Goal: Task Accomplishment & Management: Use online tool/utility

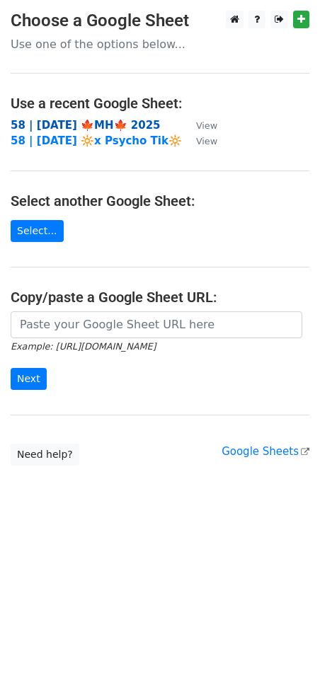
click at [54, 124] on strong "58 | [DATE] 🍁MH🍁 2025" at bounding box center [86, 125] width 150 height 13
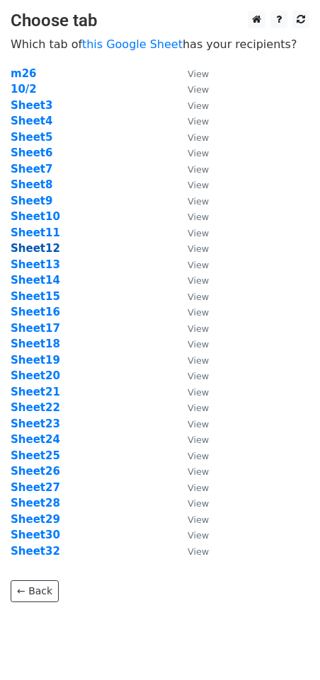
click at [27, 251] on strong "Sheet12" at bounding box center [36, 248] width 50 height 13
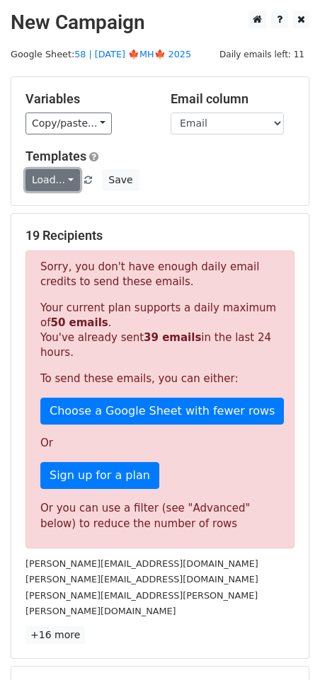
click at [43, 177] on link "Load..." at bounding box center [52, 180] width 54 height 22
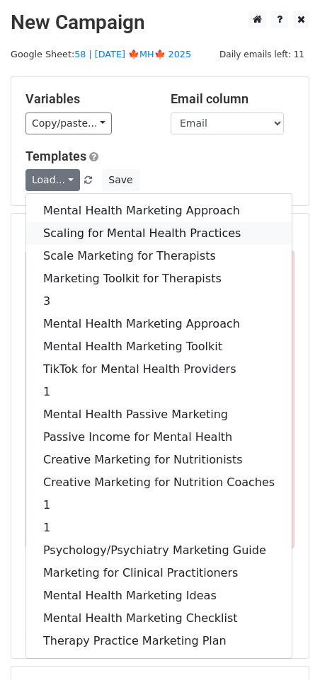
click at [105, 234] on link "Scaling for Mental Health Practices" at bounding box center [158, 233] width 265 height 23
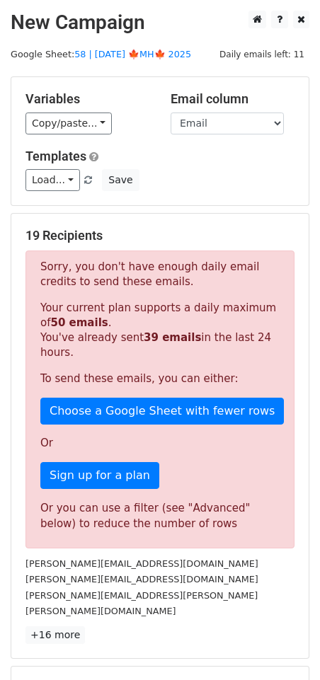
scroll to position [175, 0]
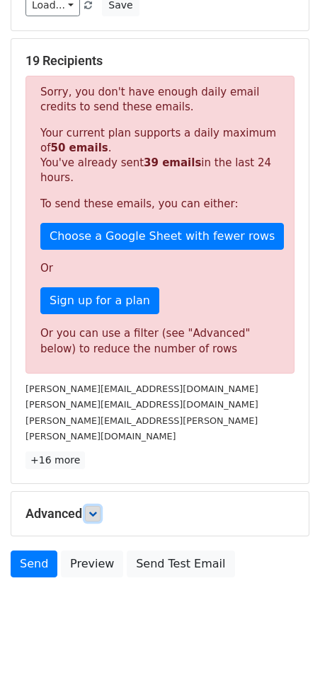
click at [93, 506] on link at bounding box center [93, 514] width 16 height 16
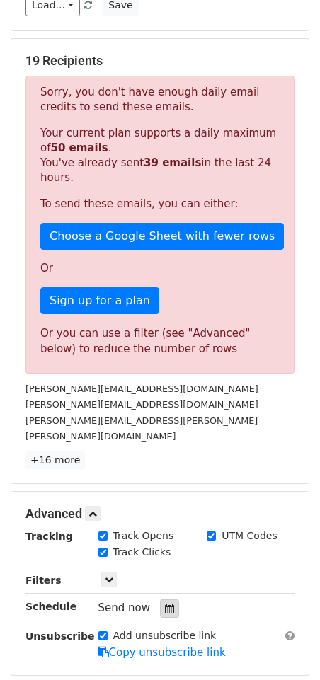
click at [165, 603] on icon at bounding box center [169, 608] width 9 height 10
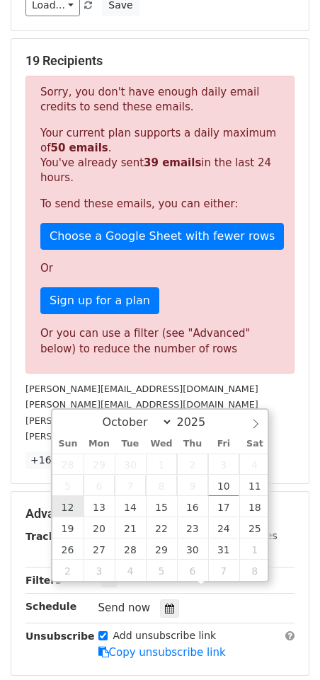
type input "2025-10-12 12:00"
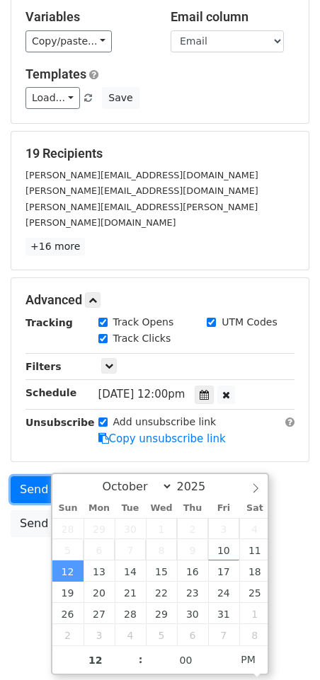
scroll to position [42, 0]
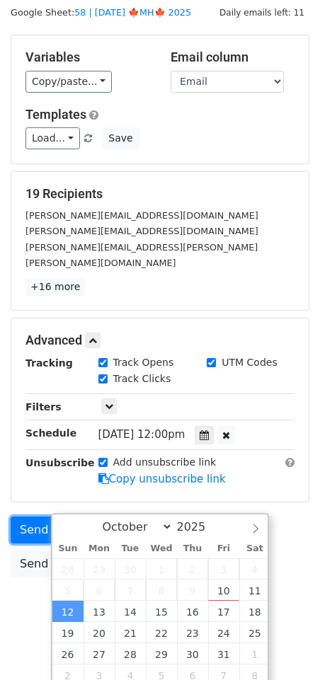
click at [30, 464] on form "Variables Copy/paste... {{Name}} {{Email}} Email column Name Email Templates Lo…" at bounding box center [160, 309] width 298 height 549
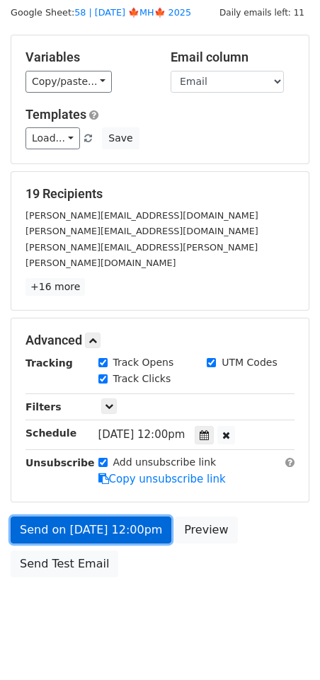
click at [32, 516] on link "Send on Oct 12 at 12:00pm" at bounding box center [91, 529] width 161 height 27
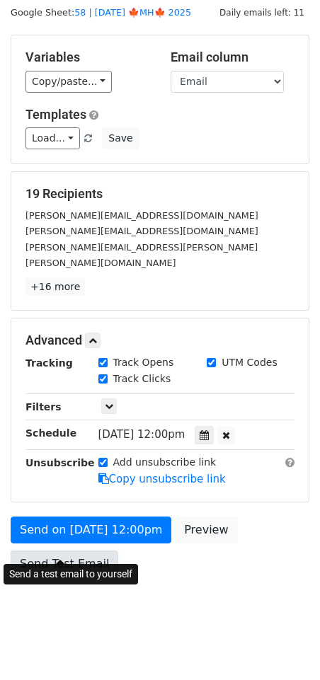
click at [45, 550] on link "Send Test Email" at bounding box center [64, 563] width 107 height 27
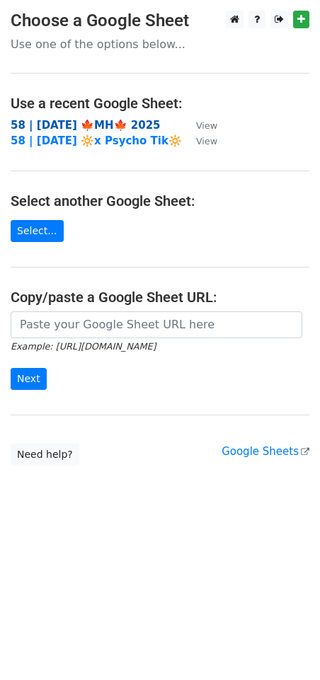
click at [64, 123] on strong "58 | [DATE] 🍁MH🍁 2025" at bounding box center [86, 125] width 150 height 13
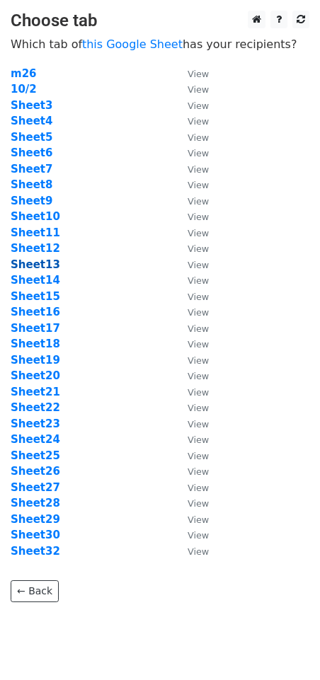
click at [45, 267] on strong "Sheet13" at bounding box center [36, 264] width 50 height 13
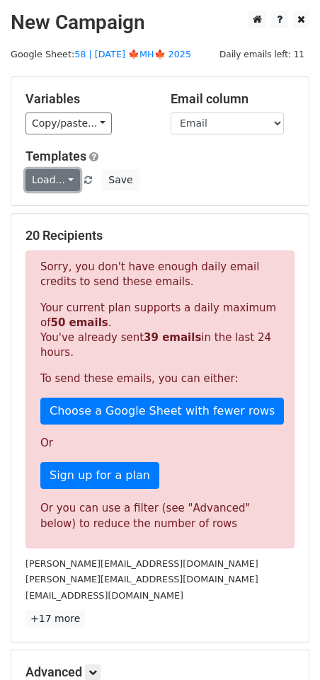
click at [59, 180] on link "Load..." at bounding box center [52, 180] width 54 height 22
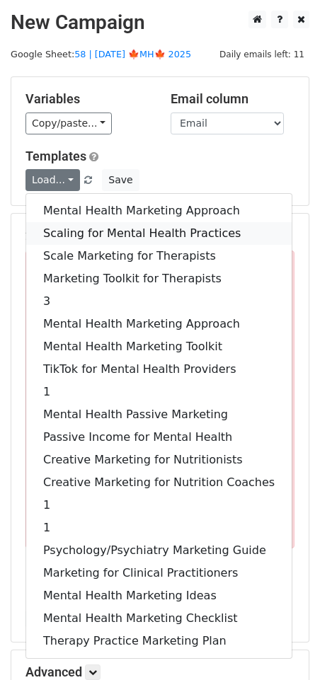
click at [72, 231] on link "Scaling for Mental Health Practices" at bounding box center [158, 233] width 265 height 23
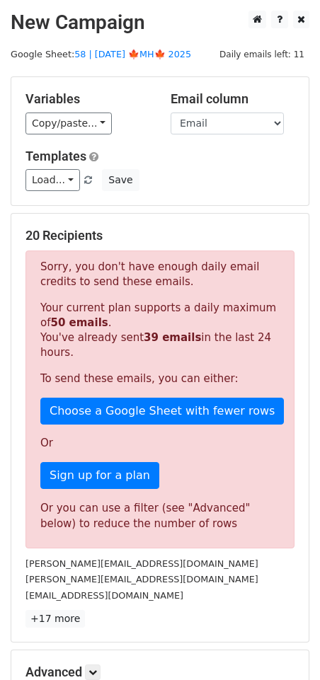
scroll to position [175, 0]
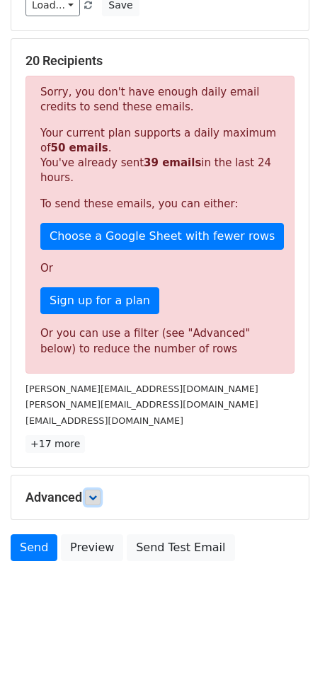
click at [96, 498] on icon at bounding box center [92, 497] width 8 height 8
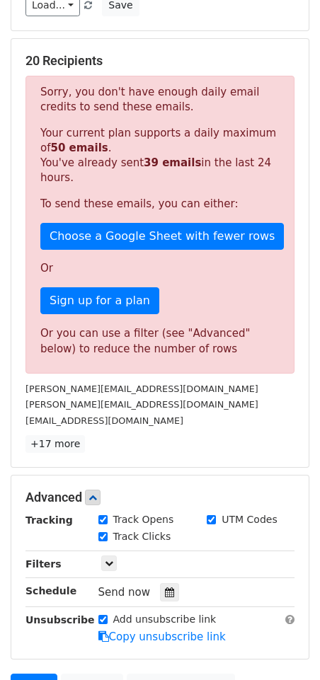
click at [165, 588] on icon at bounding box center [169, 592] width 9 height 10
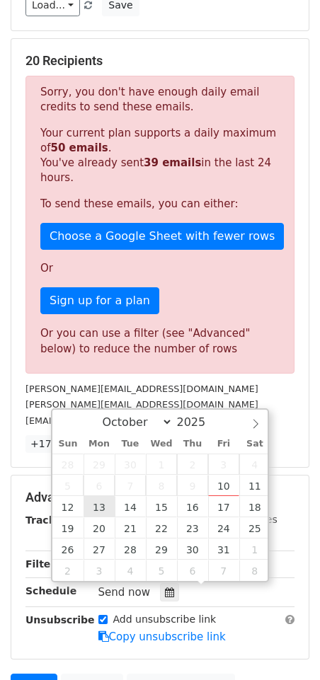
type input "2025-10-13 12:00"
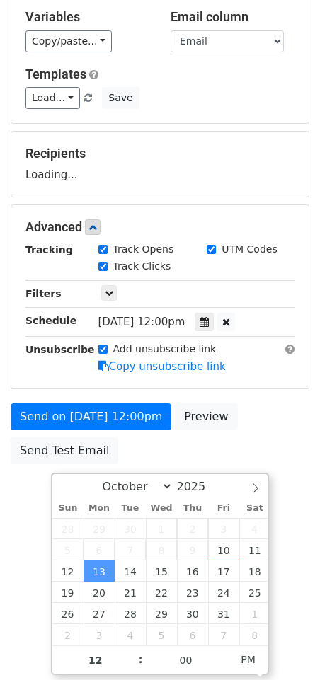
scroll to position [0, 0]
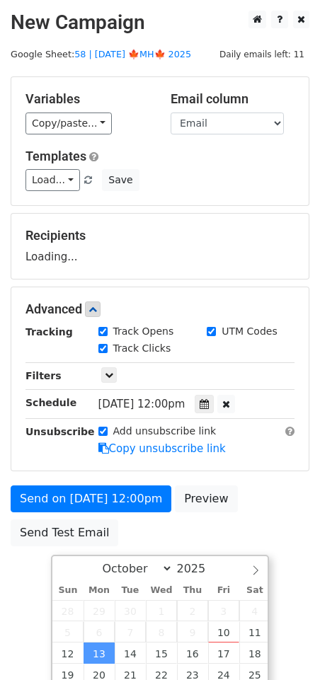
click at [39, 462] on form "Variables Copy/paste... {{Name}} {{Email}} Email column Name Email Templates Lo…" at bounding box center [160, 314] width 298 height 477
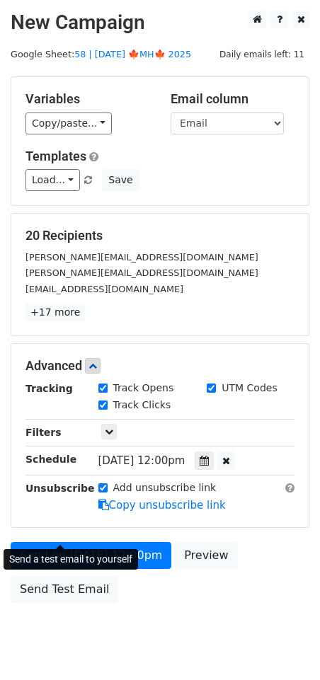
click at [29, 519] on div "Advanced Tracking Track Opens UTM Codes Track Clicks Filters Only include sprea…" at bounding box center [159, 435] width 297 height 183
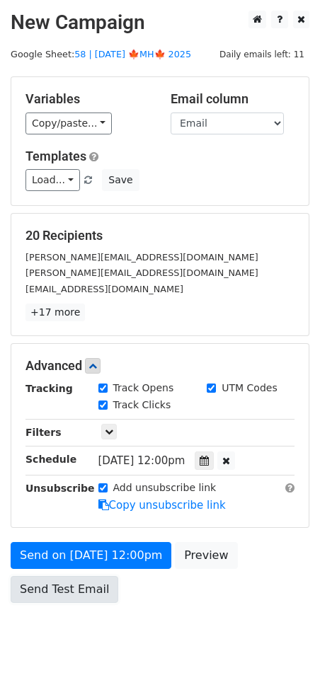
click at [50, 583] on link "Send Test Email" at bounding box center [64, 589] width 107 height 27
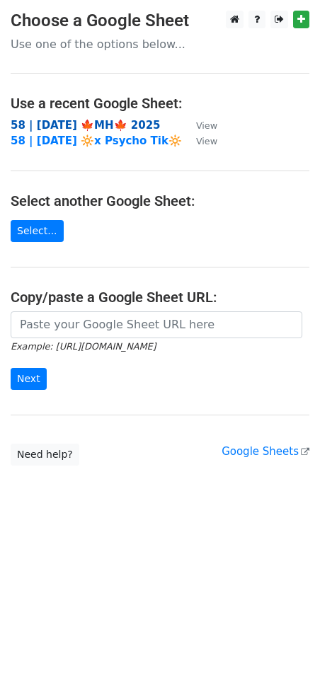
click at [74, 122] on strong "58 | [DATE] 🍁MH🍁 2025" at bounding box center [86, 125] width 150 height 13
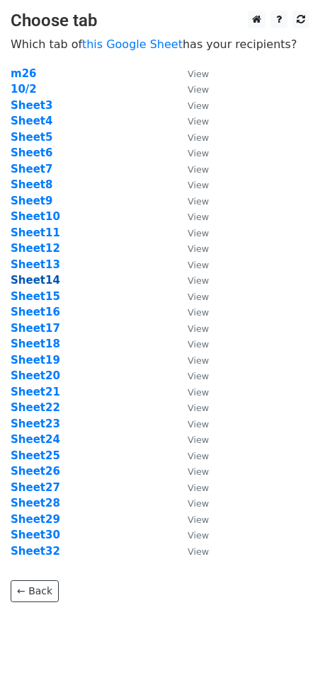
click at [36, 281] on strong "Sheet14" at bounding box center [36, 280] width 50 height 13
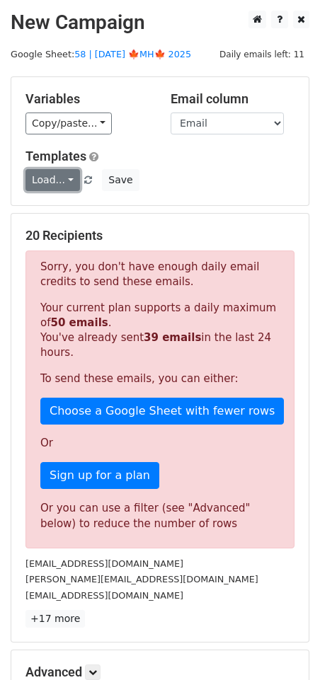
click at [55, 182] on link "Load..." at bounding box center [52, 180] width 54 height 22
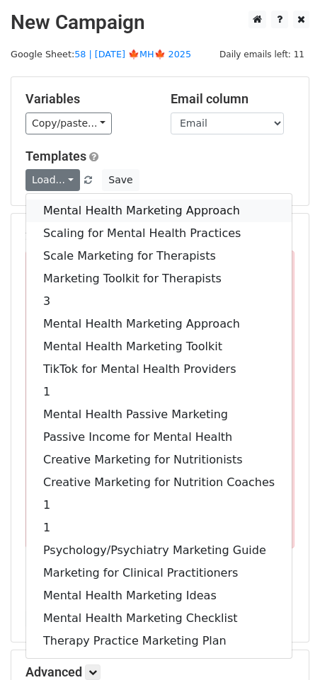
click at [53, 209] on link "Mental Health Marketing Approach" at bounding box center [158, 210] width 265 height 23
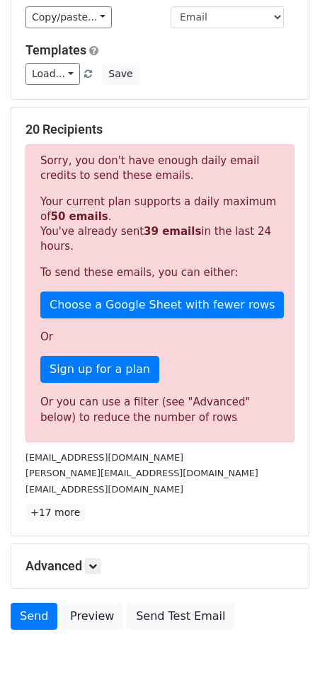
scroll to position [175, 0]
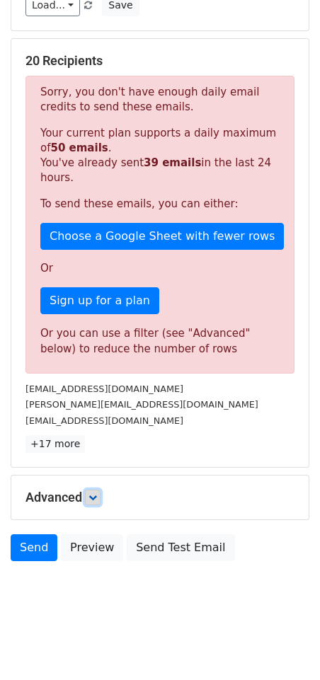
click at [92, 493] on icon at bounding box center [92, 497] width 8 height 8
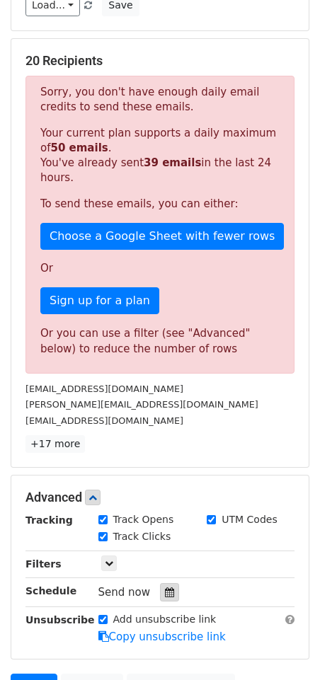
click at [168, 593] on div at bounding box center [169, 592] width 19 height 18
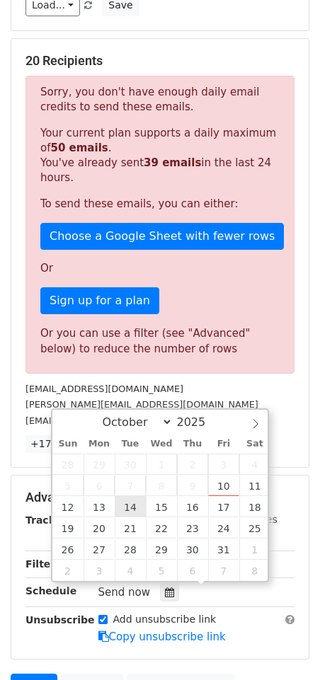
type input "2025-10-14 12:00"
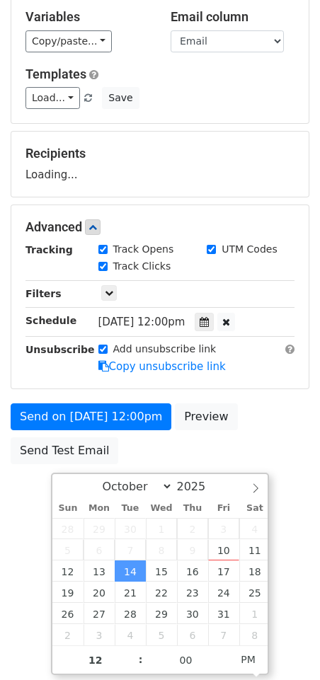
scroll to position [0, 0]
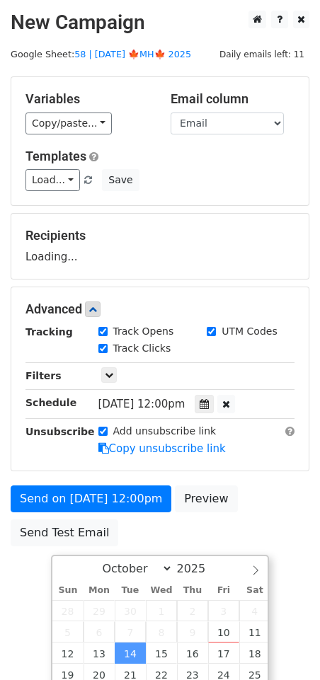
click at [37, 471] on body "New Campaign Daily emails left: 11 Google Sheet: 58 | OCT 2 🍁MH🍁 2025 Variables…" at bounding box center [160, 310] width 320 height 599
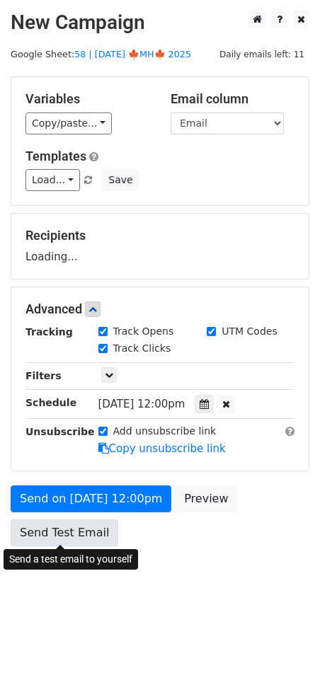
click at [40, 522] on link "Send Test Email" at bounding box center [64, 532] width 107 height 27
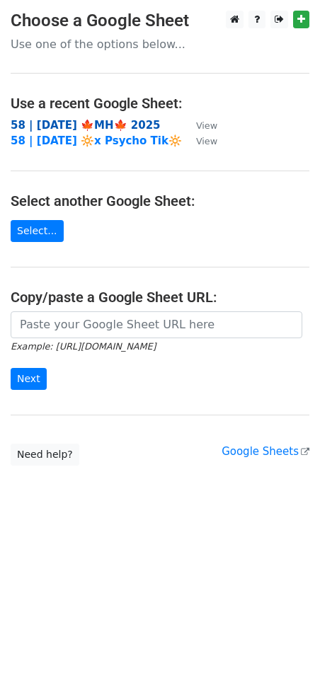
click at [105, 124] on strong "58 | OCT 2 🍁MH🍁 2025" at bounding box center [86, 125] width 150 height 13
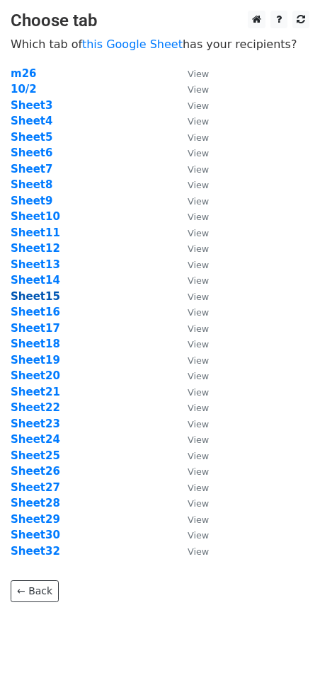
click at [35, 298] on strong "Sheet15" at bounding box center [36, 296] width 50 height 13
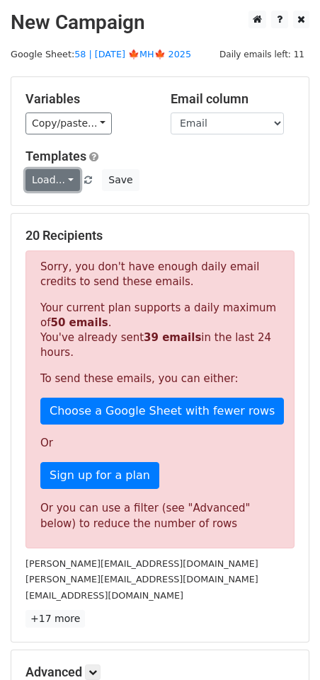
click at [67, 177] on link "Load..." at bounding box center [52, 180] width 54 height 22
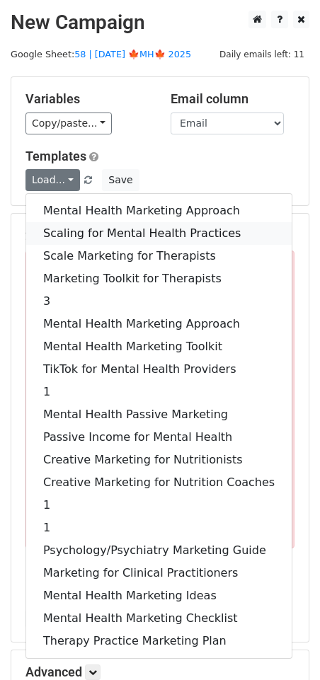
click at [104, 226] on link "Scaling for Mental Health Practices" at bounding box center [158, 233] width 265 height 23
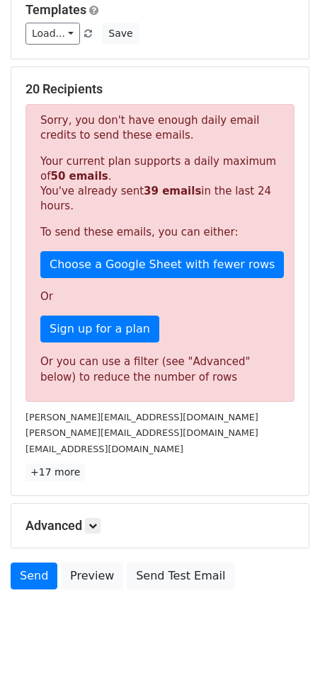
scroll to position [175, 0]
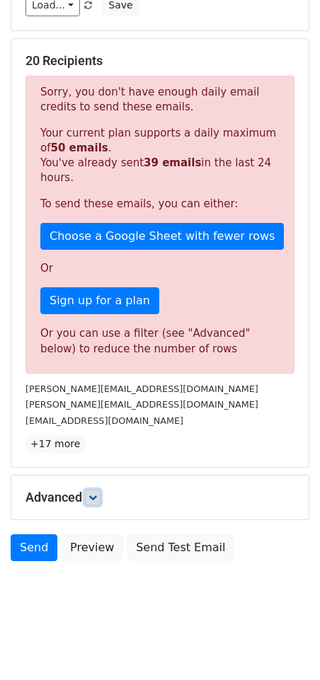
click at [97, 498] on icon at bounding box center [92, 497] width 8 height 8
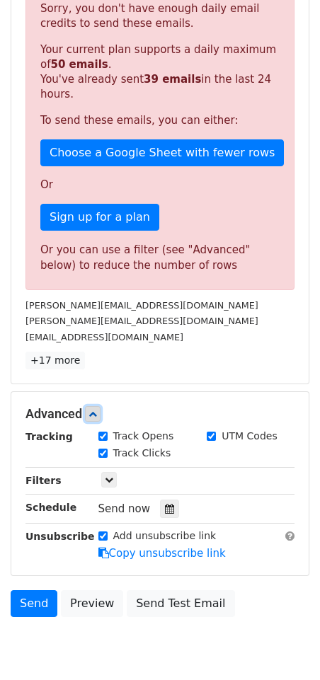
scroll to position [283, 0]
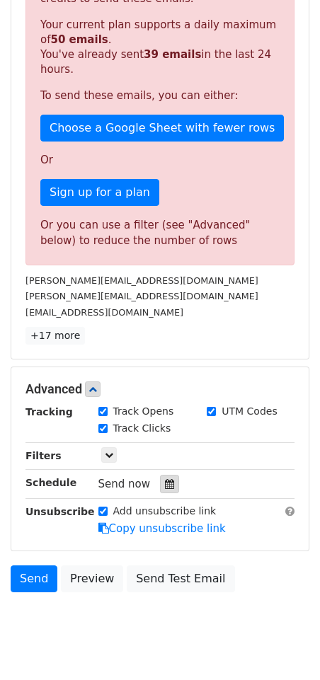
click at [169, 486] on div at bounding box center [169, 483] width 19 height 18
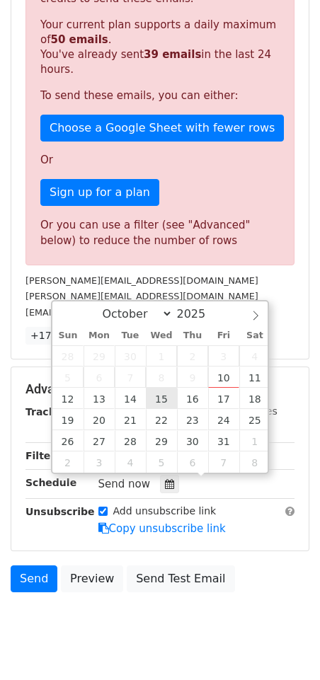
type input "2025-10-15 12:00"
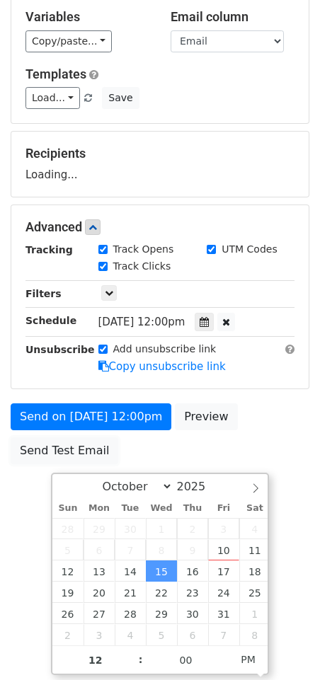
scroll to position [0, 0]
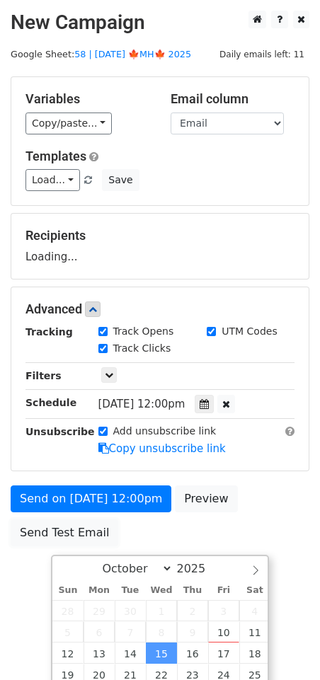
click at [38, 458] on form "Variables Copy/paste... {{Name}} {{Email}} Email column Name Email Templates Lo…" at bounding box center [160, 314] width 298 height 477
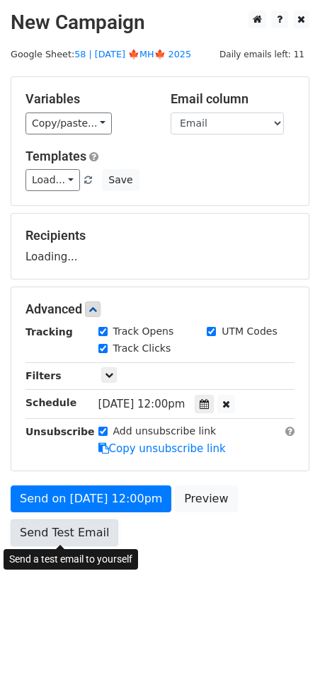
click at [39, 528] on form "Variables Copy/paste... {{Name}} {{Email}} Email column Name Email Templates Lo…" at bounding box center [160, 314] width 298 height 477
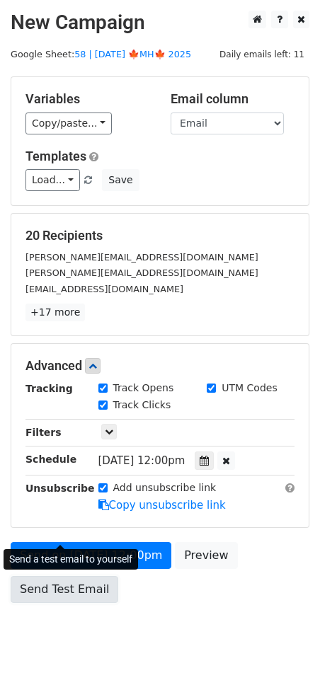
click at [81, 576] on link "Send Test Email" at bounding box center [64, 589] width 107 height 27
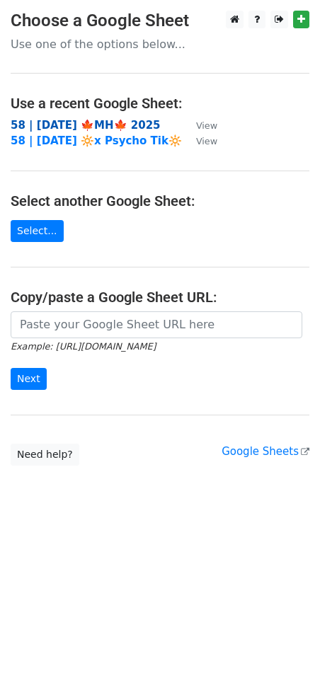
click at [111, 121] on strong "58 | OCT 2 🍁MH🍁 2025" at bounding box center [86, 125] width 150 height 13
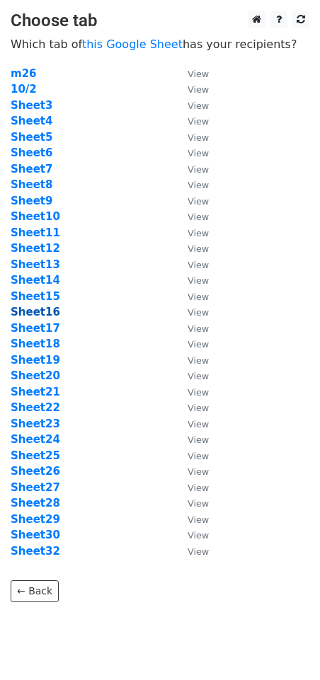
click at [50, 313] on strong "Sheet16" at bounding box center [36, 311] width 50 height 13
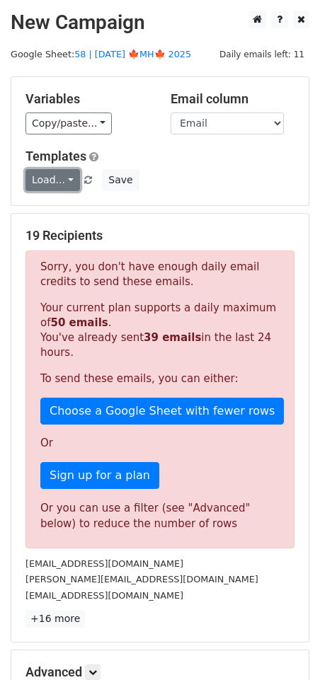
click at [62, 179] on link "Load..." at bounding box center [52, 180] width 54 height 22
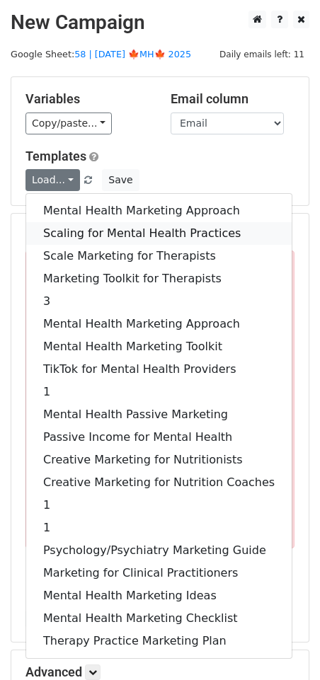
click at [62, 237] on link "Scaling for Mental Health Practices" at bounding box center [158, 233] width 265 height 23
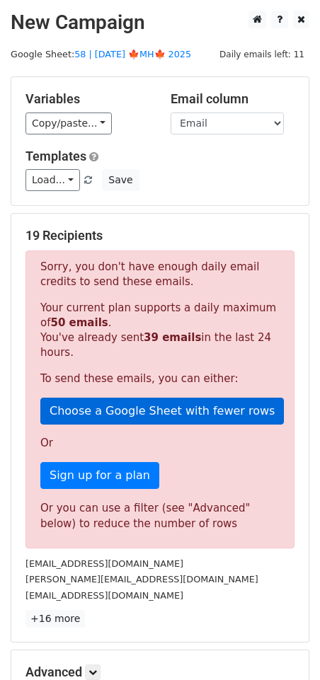
scroll to position [175, 0]
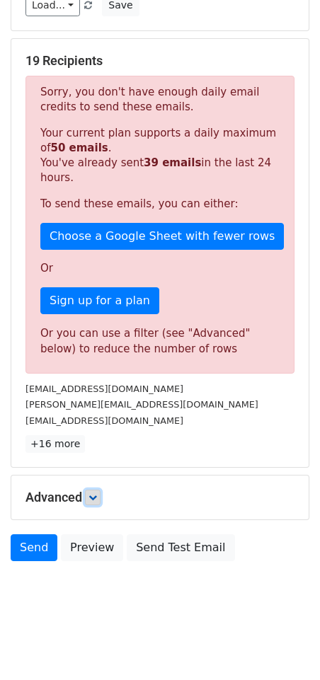
click at [93, 493] on icon at bounding box center [92, 497] width 8 height 8
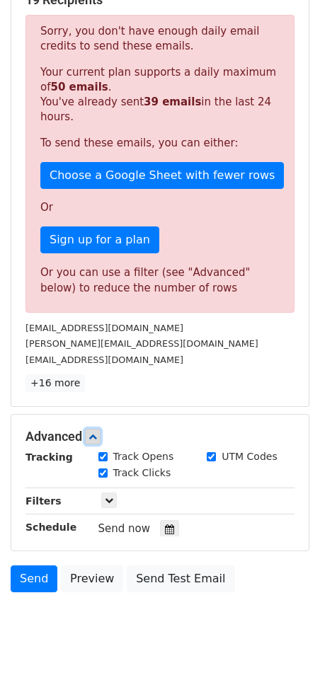
scroll to position [313, 0]
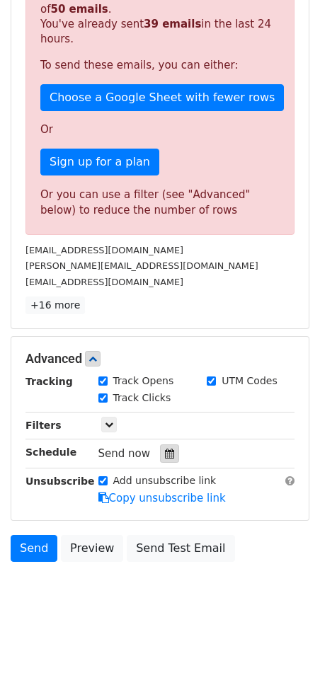
click at [165, 451] on icon at bounding box center [169, 453] width 9 height 10
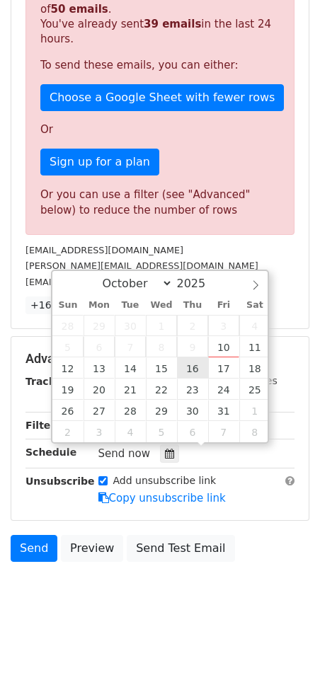
type input "2025-10-16 12:00"
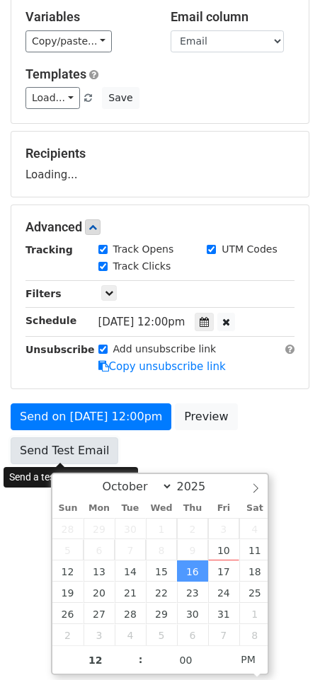
scroll to position [0, 0]
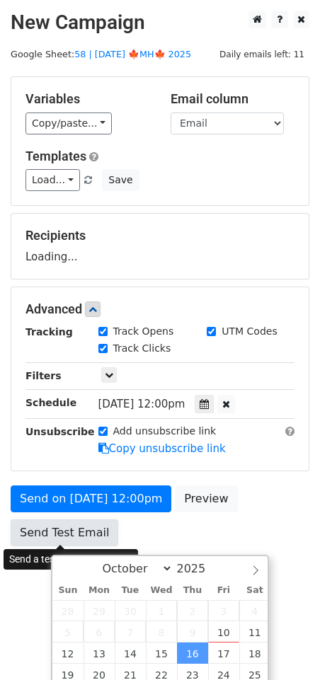
click at [41, 460] on form "Variables Copy/paste... {{Name}} {{Email}} Email column Name Email Templates Lo…" at bounding box center [160, 314] width 298 height 477
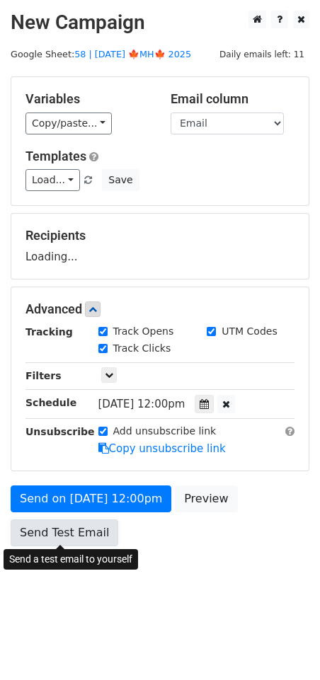
click at [41, 528] on link "Send Test Email" at bounding box center [64, 532] width 107 height 27
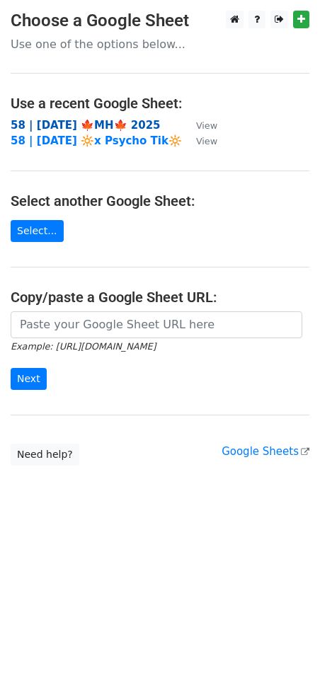
click at [69, 119] on strong "58 | [DATE] 🍁MH🍁 2025" at bounding box center [86, 125] width 150 height 13
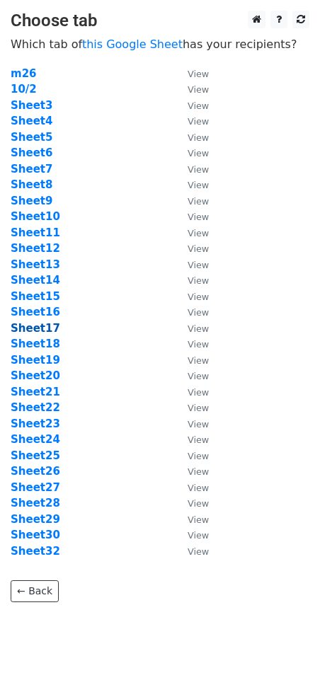
click at [44, 327] on strong "Sheet17" at bounding box center [36, 328] width 50 height 13
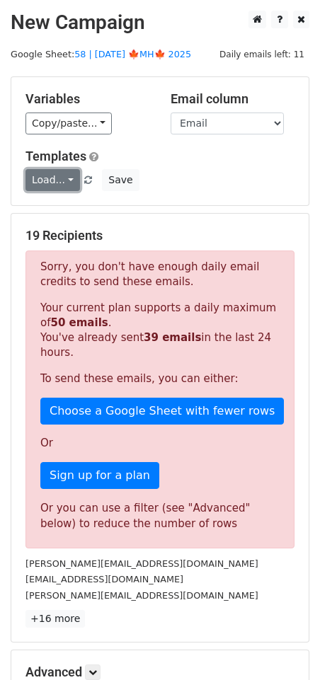
click at [49, 185] on link "Load..." at bounding box center [52, 180] width 54 height 22
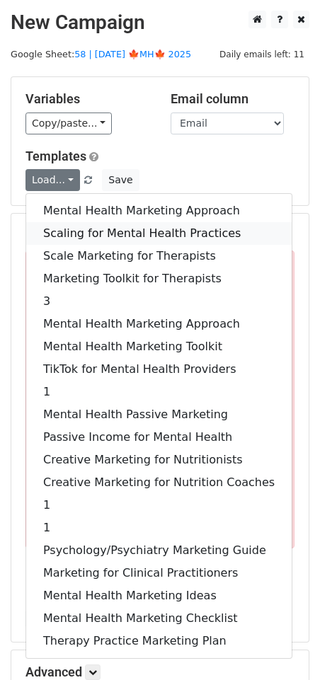
click at [65, 238] on link "Scaling for Mental Health Practices" at bounding box center [158, 233] width 265 height 23
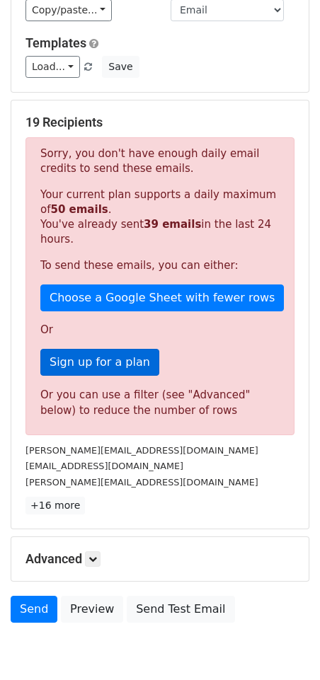
scroll to position [175, 0]
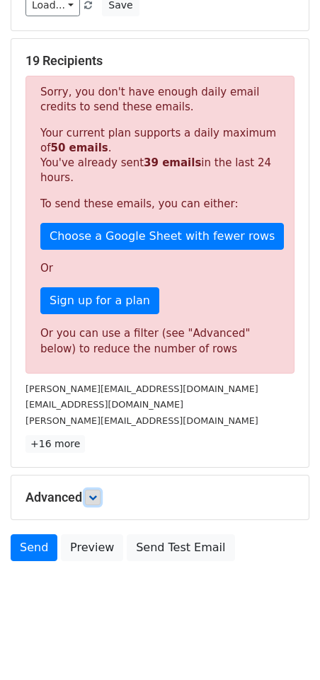
click at [95, 493] on icon at bounding box center [92, 497] width 8 height 8
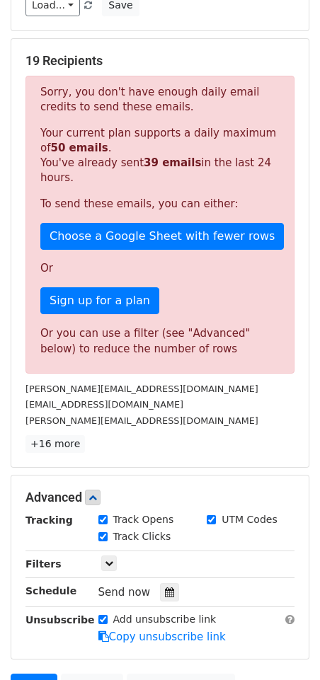
click at [166, 600] on div "Tracking Track Opens UTM Codes Track Clicks Filters Only include spreadsheet ro…" at bounding box center [159, 578] width 269 height 132
click at [166, 587] on icon at bounding box center [169, 592] width 9 height 10
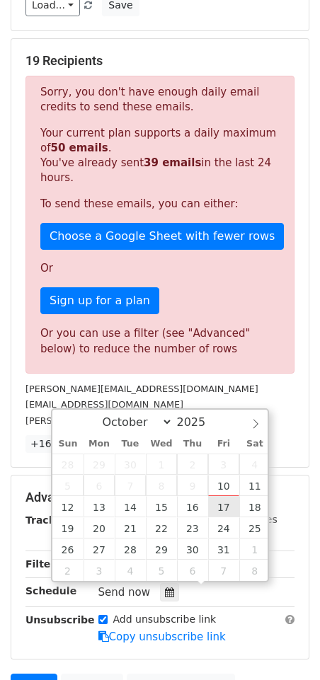
type input "[DATE] 12:00"
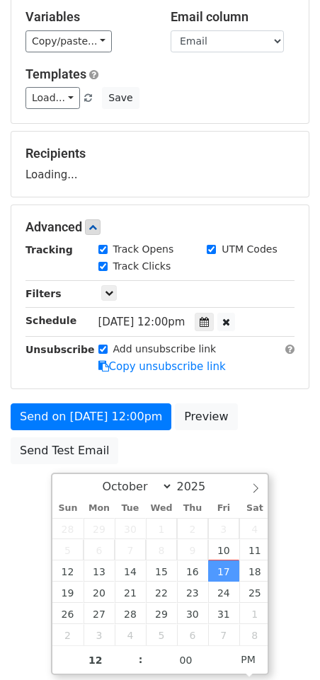
scroll to position [0, 0]
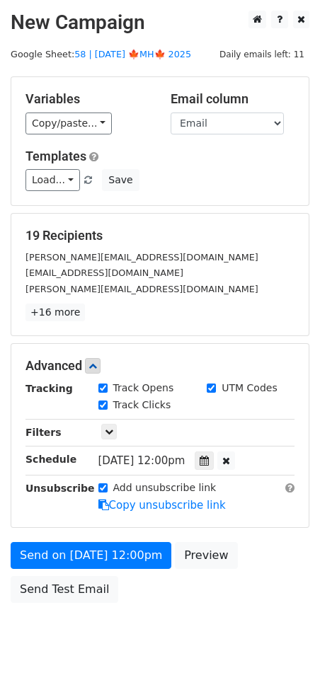
click at [29, 542] on html "New Campaign Daily emails left: 11 Google Sheet: 58 | [DATE] 🍁MH🍁 2025 Variable…" at bounding box center [160, 361] width 320 height 723
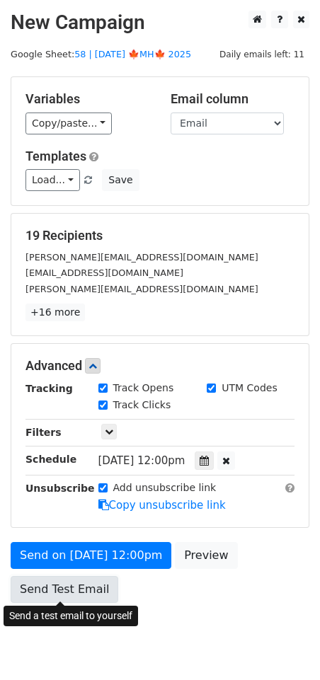
click at [47, 582] on link "Send Test Email" at bounding box center [64, 589] width 107 height 27
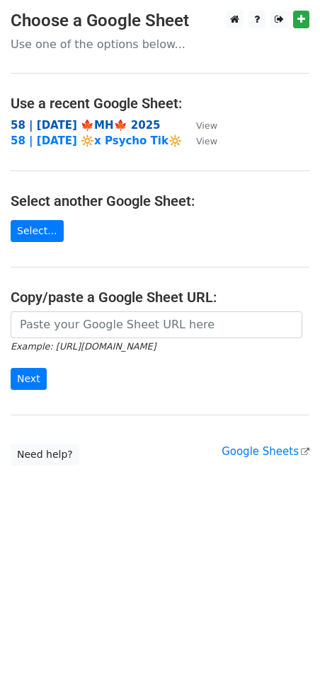
click at [61, 122] on strong "58 | [DATE] 🍁MH🍁 2025" at bounding box center [86, 125] width 150 height 13
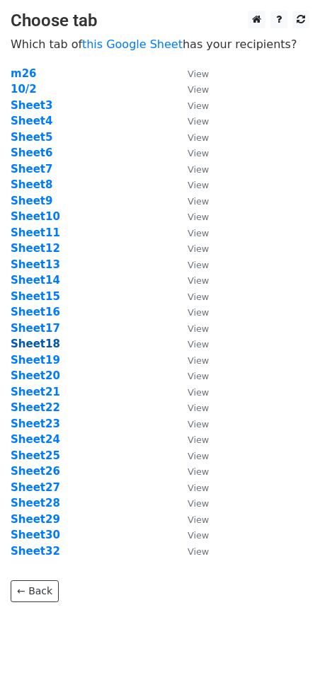
click at [40, 344] on strong "Sheet18" at bounding box center [36, 343] width 50 height 13
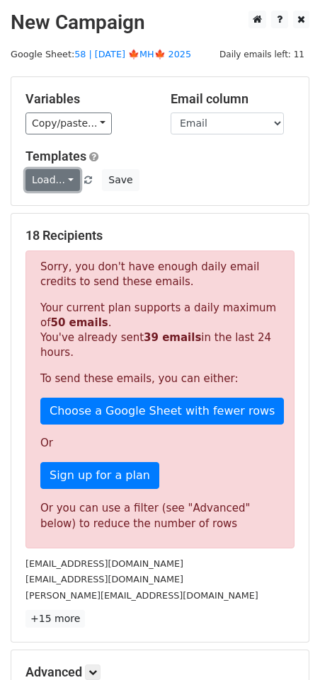
click at [50, 186] on link "Load..." at bounding box center [52, 180] width 54 height 22
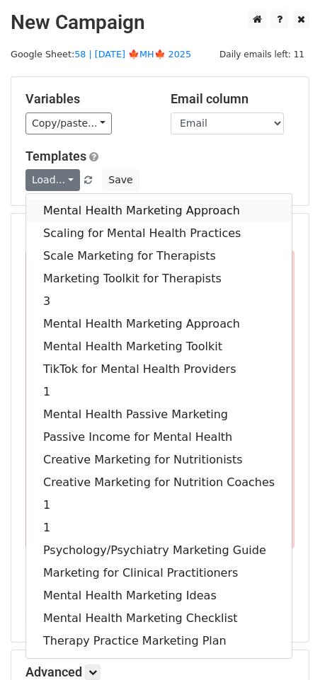
click at [82, 204] on link "Mental Health Marketing Approach" at bounding box center [158, 210] width 265 height 23
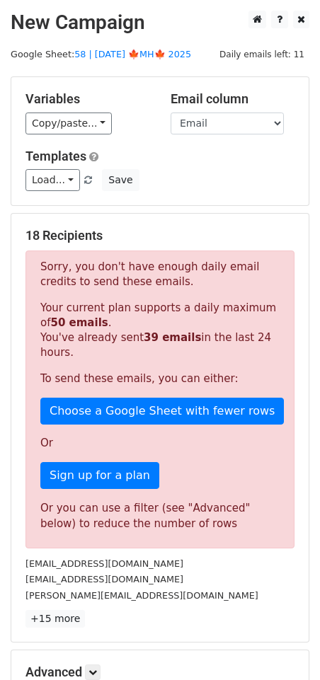
scroll to position [175, 0]
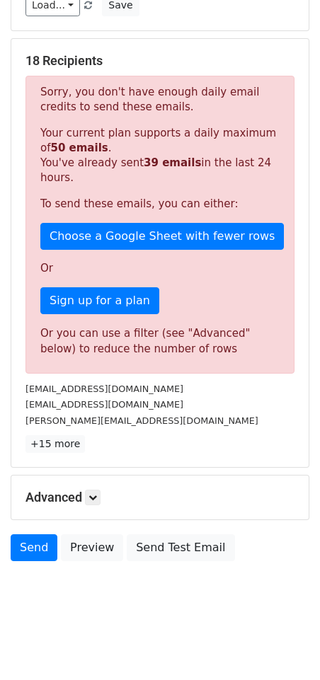
click at [90, 487] on div "Advanced Tracking Track Opens UTM Codes Track Clicks Filters Only include sprea…" at bounding box center [159, 497] width 297 height 44
click at [94, 493] on icon at bounding box center [92, 497] width 8 height 8
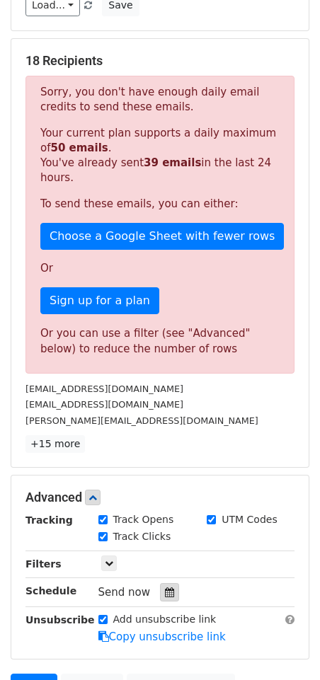
click at [168, 590] on div at bounding box center [169, 592] width 19 height 18
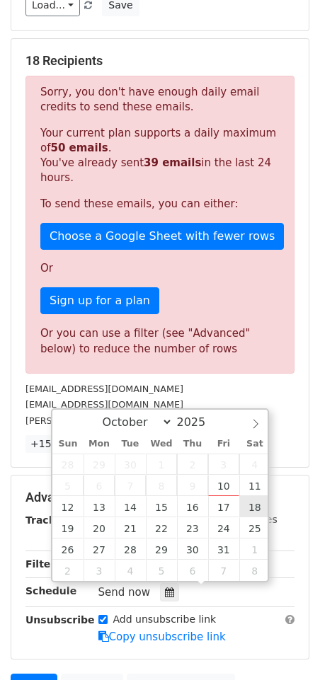
type input "2025-10-18 12:00"
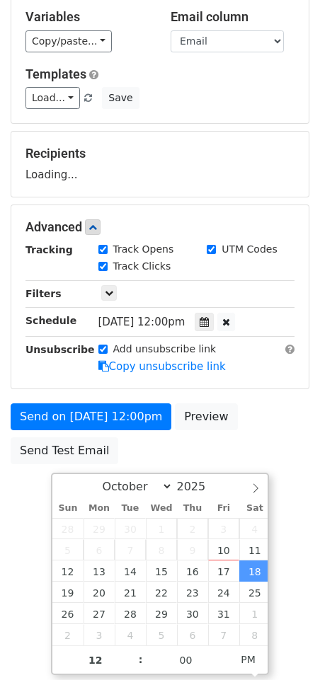
scroll to position [0, 0]
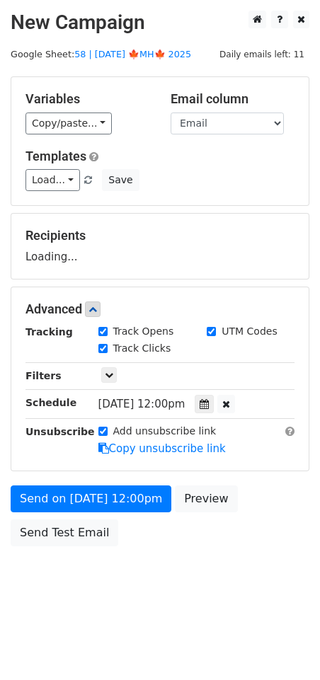
click at [35, 462] on form "Variables Copy/paste... {{Name}} {{Email}} Email column Name Email Templates Lo…" at bounding box center [160, 314] width 298 height 477
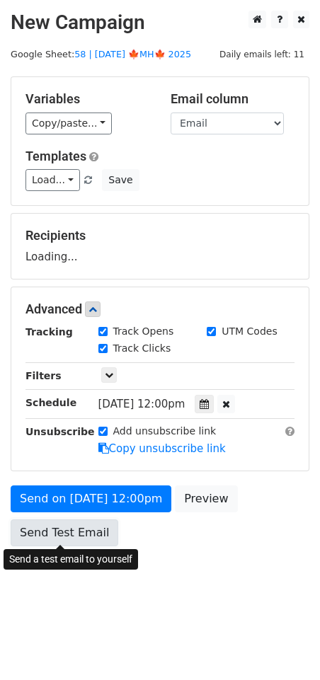
click at [28, 521] on link "Send Test Email" at bounding box center [64, 532] width 107 height 27
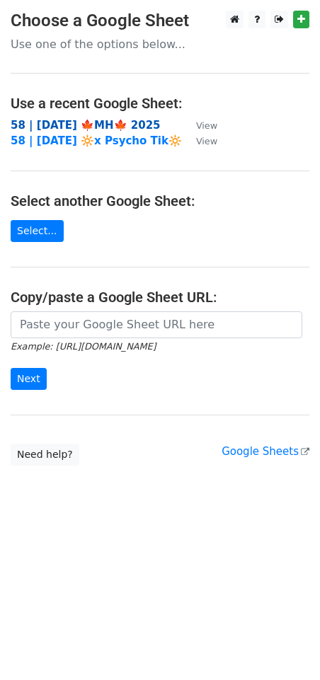
click at [67, 121] on strong "58 | [DATE] 🍁MH🍁 2025" at bounding box center [86, 125] width 150 height 13
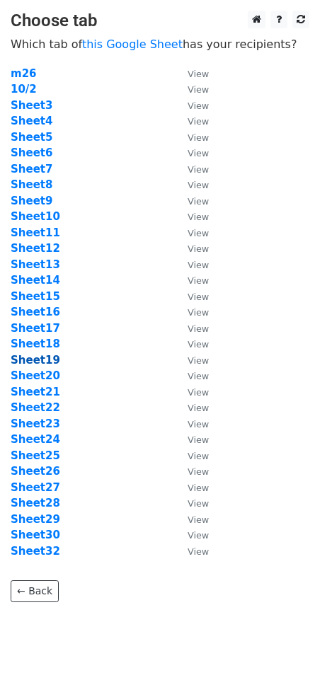
click at [36, 363] on strong "Sheet19" at bounding box center [36, 360] width 50 height 13
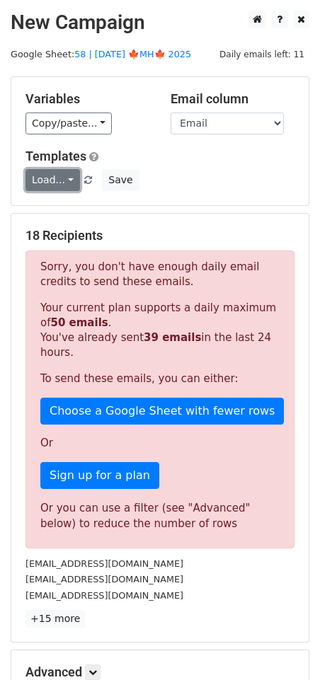
click at [59, 185] on link "Load..." at bounding box center [52, 180] width 54 height 22
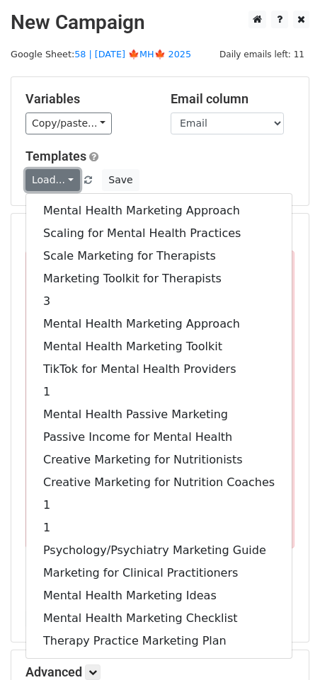
click at [59, 185] on link "Load..." at bounding box center [52, 180] width 54 height 22
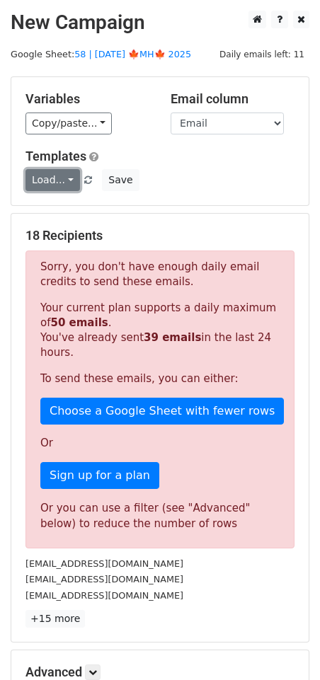
click at [59, 185] on link "Load..." at bounding box center [52, 180] width 54 height 22
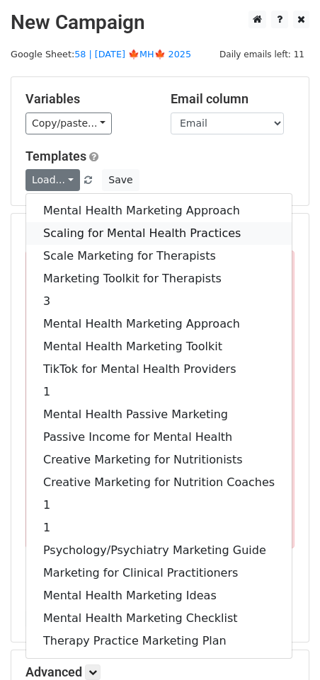
click at [83, 229] on link "Scaling for Mental Health Practices" at bounding box center [158, 233] width 265 height 23
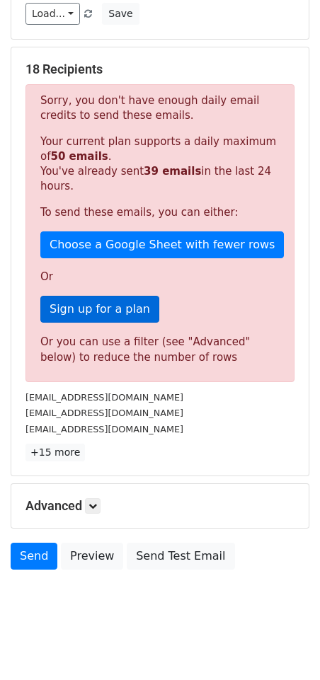
scroll to position [175, 0]
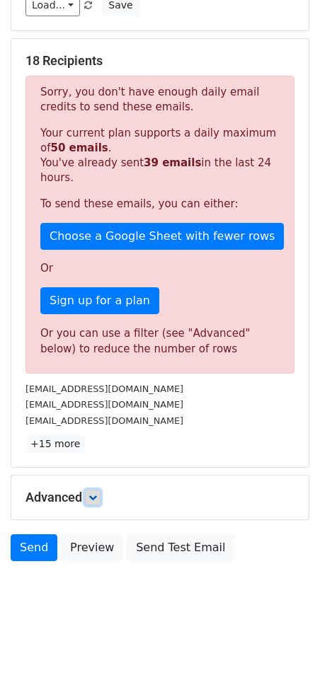
click at [97, 494] on icon at bounding box center [92, 497] width 8 height 8
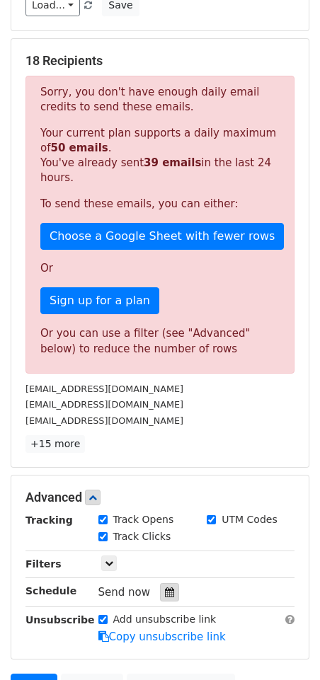
click at [165, 588] on icon at bounding box center [169, 592] width 9 height 10
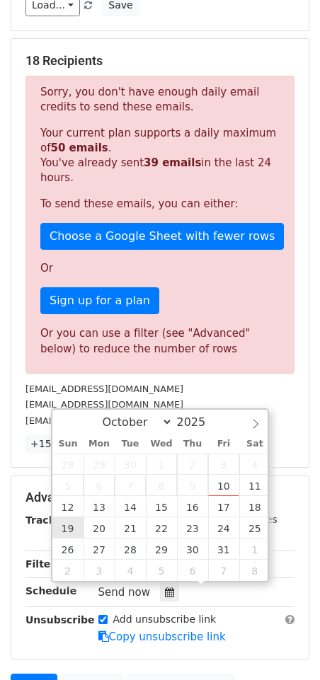
type input "2025-10-19 12:00"
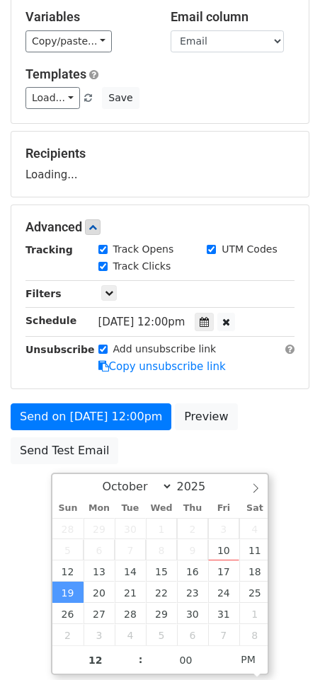
scroll to position [0, 0]
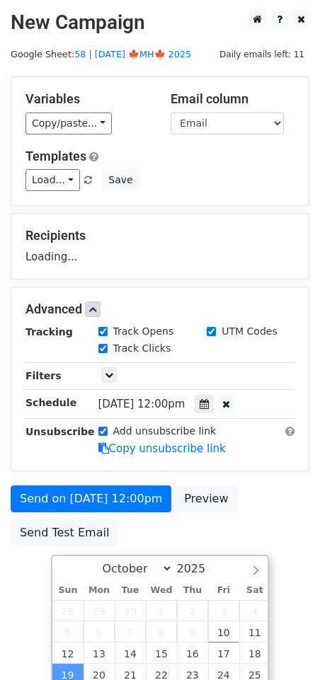
click at [25, 476] on body "New Campaign Daily emails left: 11 Google Sheet: 58 | OCT 2 🍁MH🍁 2025 Variables…" at bounding box center [160, 310] width 320 height 599
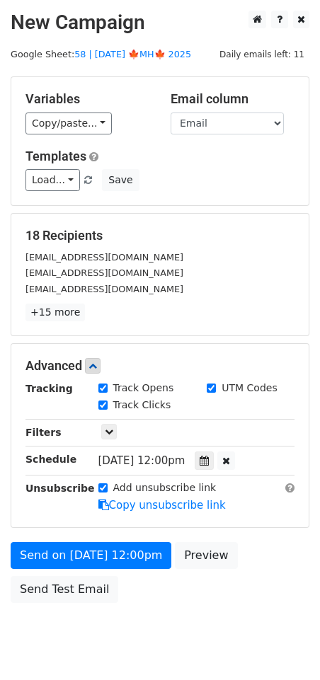
click at [30, 571] on div "Send on Oct 19 at 12:00pm Preview Send Test Email" at bounding box center [160, 576] width 320 height 68
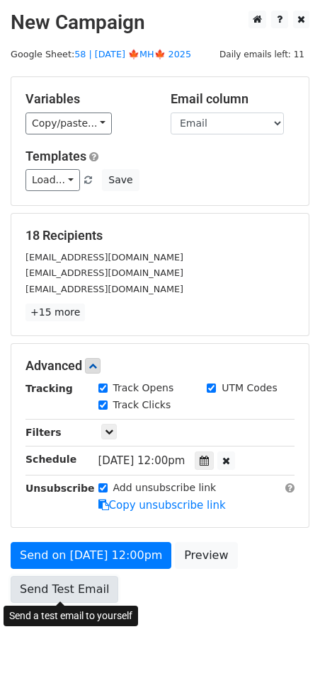
click at [30, 582] on link "Send Test Email" at bounding box center [64, 589] width 107 height 27
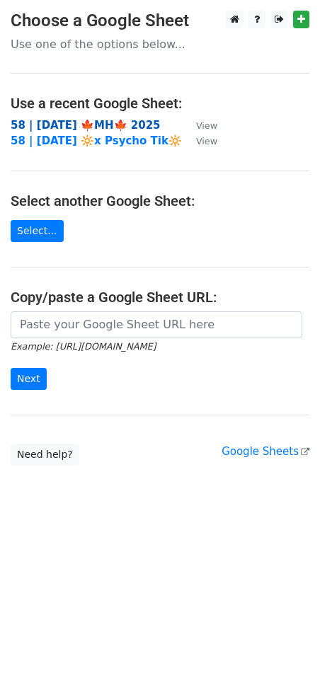
click at [78, 127] on strong "58 | [DATE] 🍁MH🍁 2025" at bounding box center [86, 125] width 150 height 13
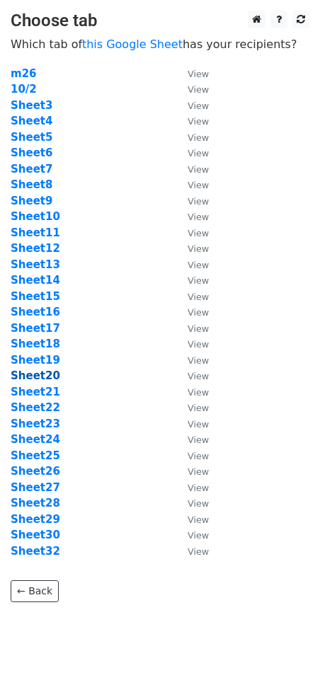
click at [46, 378] on strong "Sheet20" at bounding box center [36, 375] width 50 height 13
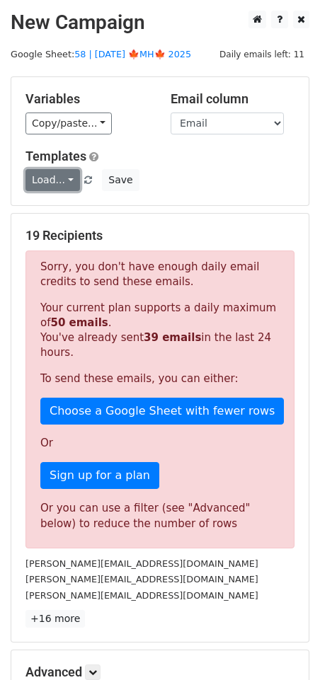
click at [51, 186] on link "Load..." at bounding box center [52, 180] width 54 height 22
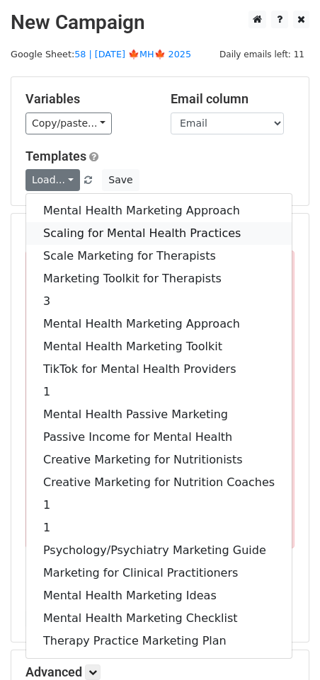
click at [69, 226] on link "Scaling for Mental Health Practices" at bounding box center [158, 233] width 265 height 23
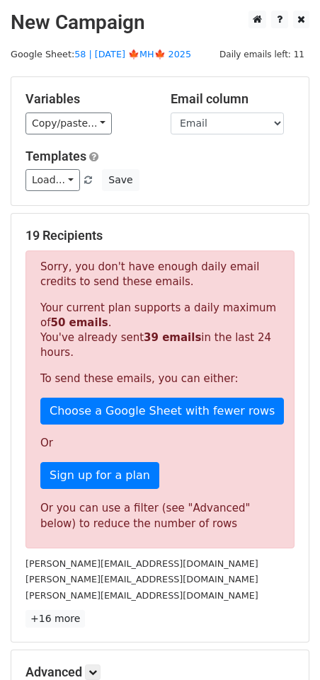
scroll to position [175, 0]
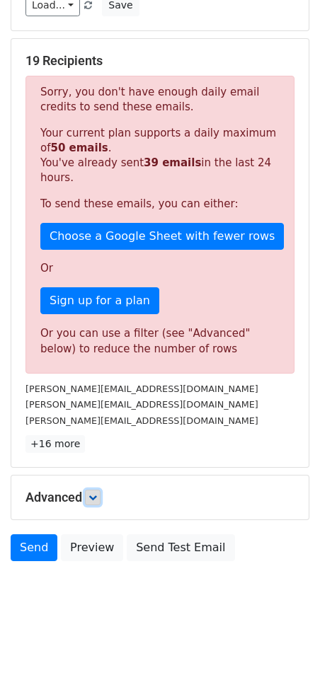
click at [93, 494] on icon at bounding box center [92, 497] width 8 height 8
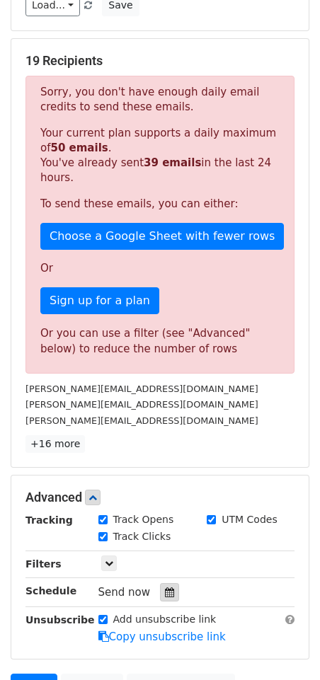
click at [170, 593] on div at bounding box center [169, 592] width 19 height 18
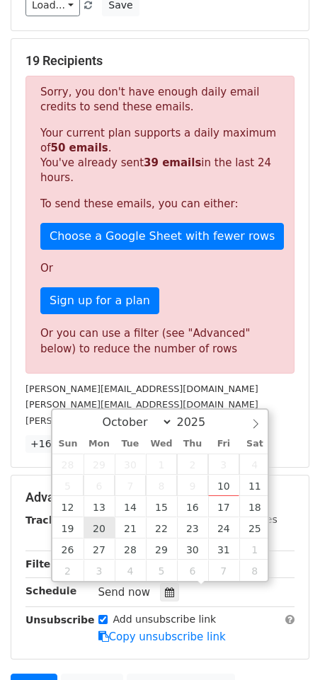
type input "2025-10-20 12:00"
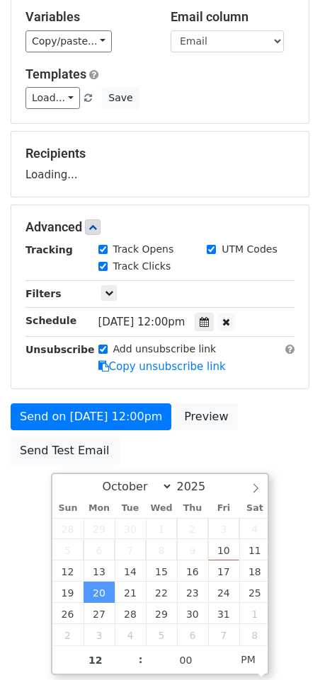
scroll to position [0, 0]
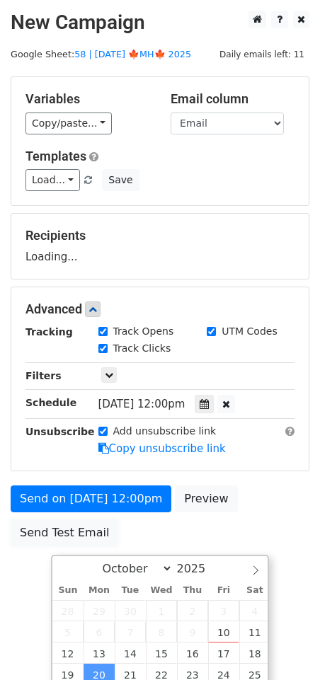
click at [35, 461] on form "Variables Copy/paste... {{Name}} {{Email}} Email column Name Email Templates Lo…" at bounding box center [160, 314] width 298 height 477
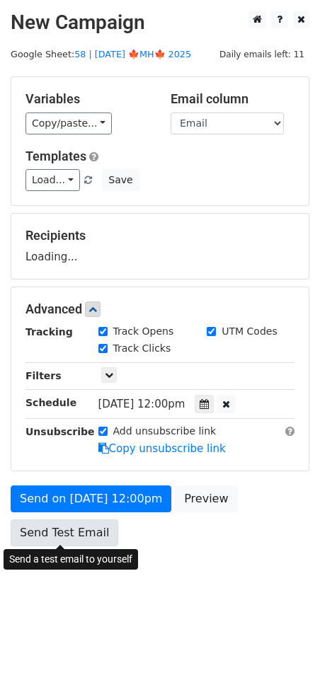
click at [33, 527] on form "Variables Copy/paste... {{Name}} {{Email}} Email column Name Email Templates Lo…" at bounding box center [160, 314] width 298 height 477
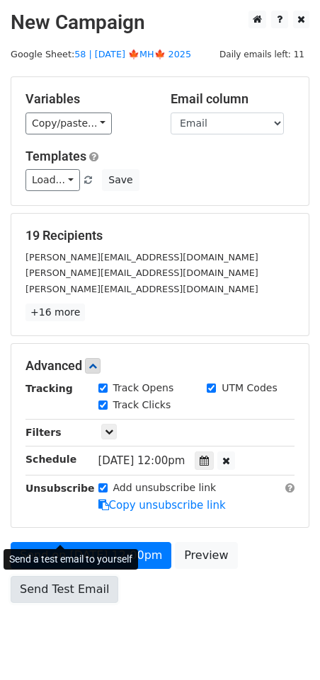
click at [46, 584] on link "Send Test Email" at bounding box center [64, 589] width 107 height 27
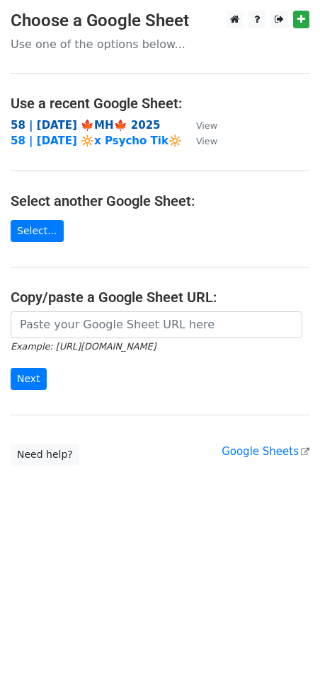
click at [75, 121] on strong "58 | [DATE] 🍁MH🍁 2025" at bounding box center [86, 125] width 150 height 13
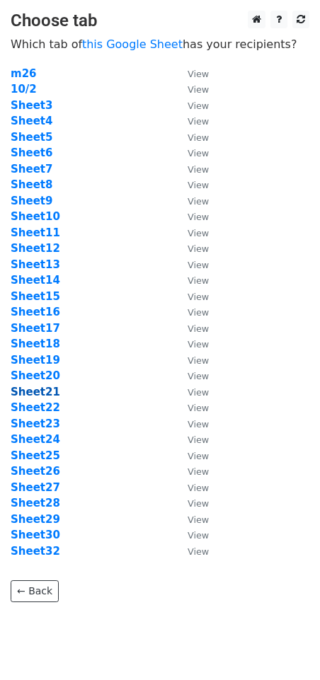
click at [37, 392] on strong "Sheet21" at bounding box center [36, 391] width 50 height 13
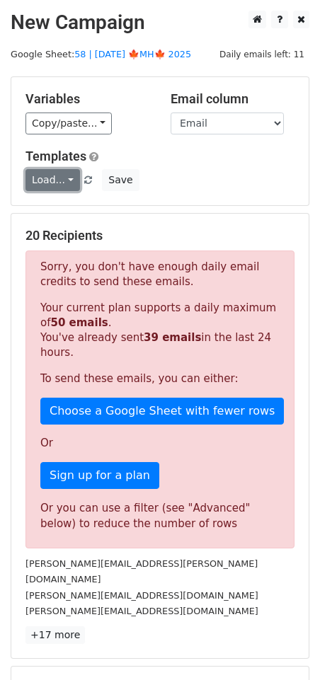
click at [47, 181] on link "Load..." at bounding box center [52, 180] width 54 height 22
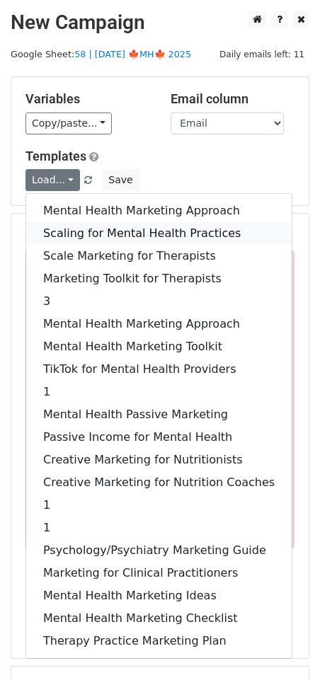
click at [73, 240] on link "Scaling for Mental Health Practices" at bounding box center [158, 233] width 265 height 23
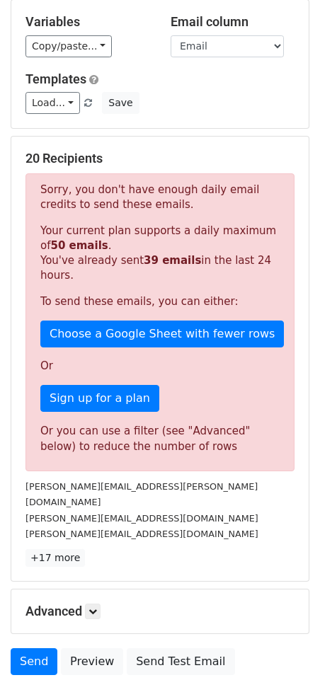
scroll to position [175, 0]
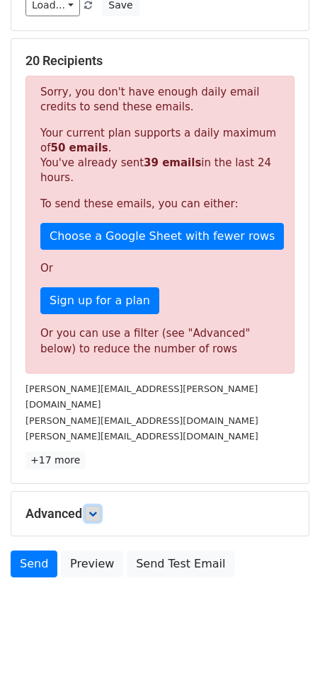
click at [89, 506] on link at bounding box center [93, 514] width 16 height 16
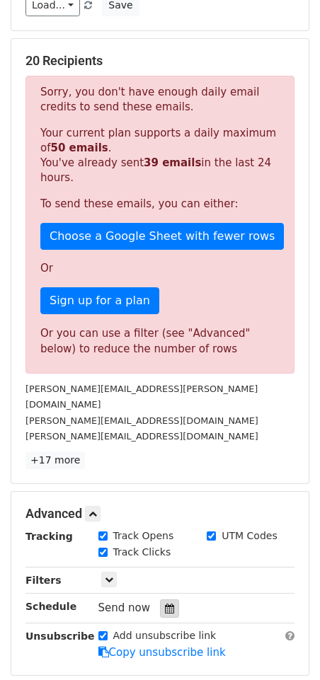
click at [165, 603] on icon at bounding box center [169, 608] width 9 height 10
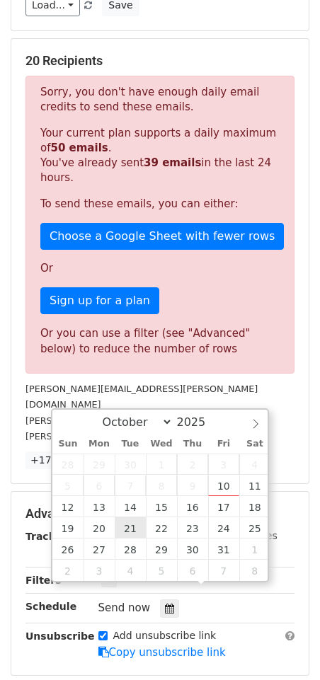
type input "[DATE] 12:00"
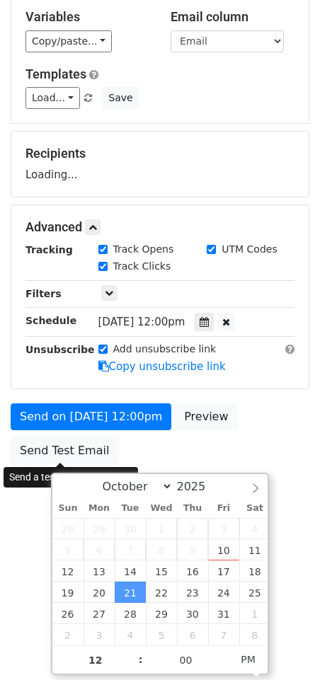
scroll to position [0, 0]
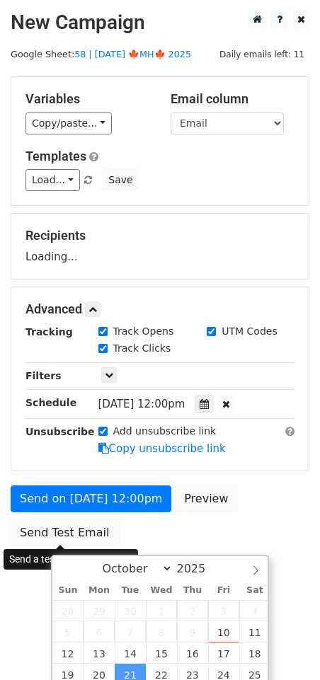
click at [27, 454] on form "Variables Copy/paste... {{Name}} {{Email}} Email column Name Email Templates Lo…" at bounding box center [160, 314] width 298 height 477
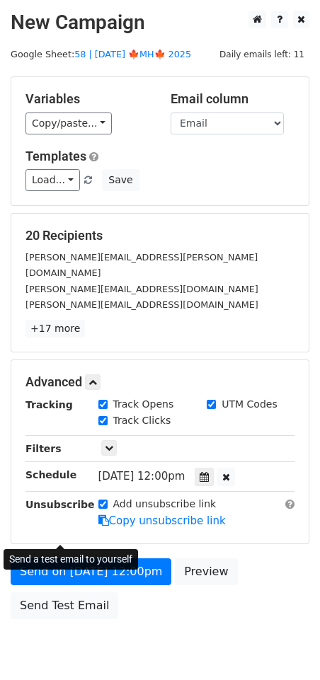
click at [42, 537] on form "Variables Copy/paste... {{Name}} {{Email}} Email column Name Email Templates Lo…" at bounding box center [160, 350] width 298 height 549
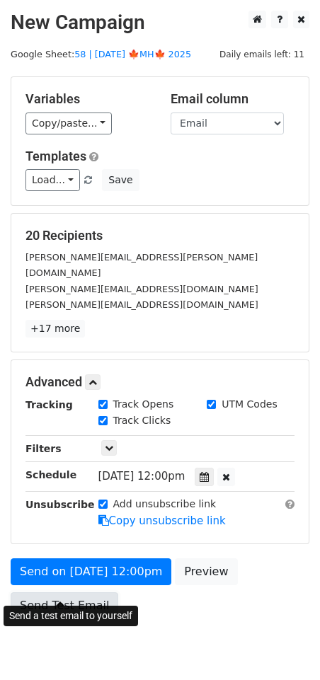
click at [45, 592] on link "Send Test Email" at bounding box center [64, 605] width 107 height 27
